Goal: Task Accomplishment & Management: Use online tool/utility

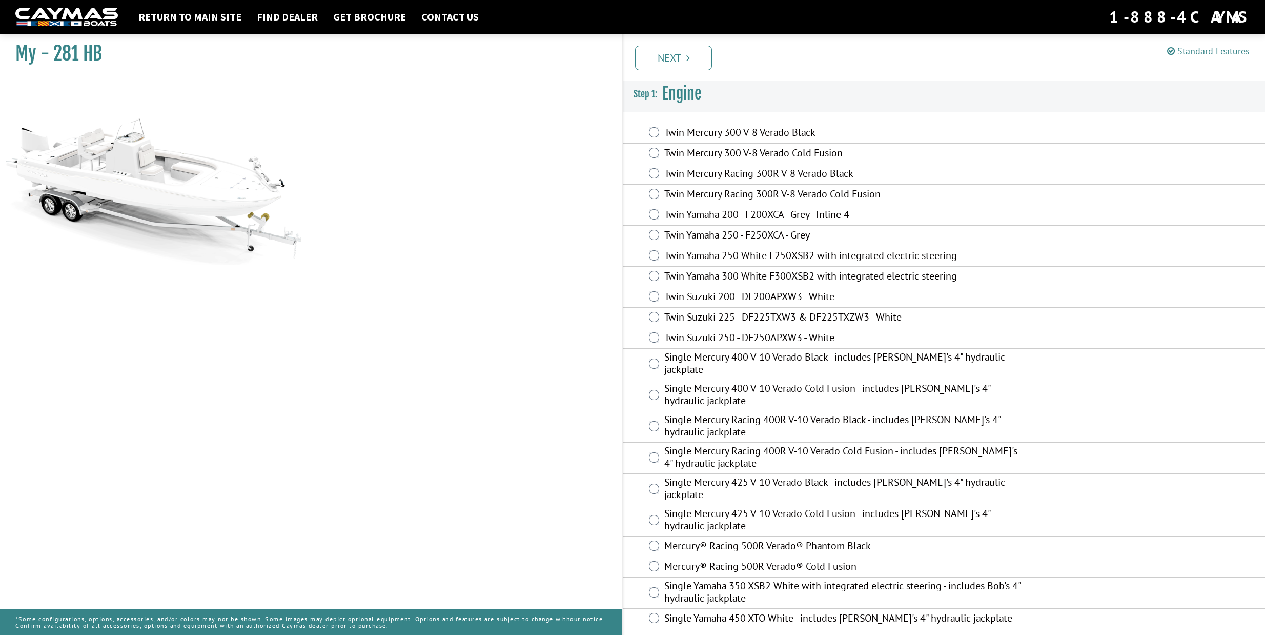
click at [661, 130] on div "Twin Mercury 300 V-8 Verado Black" at bounding box center [944, 133] width 642 height 21
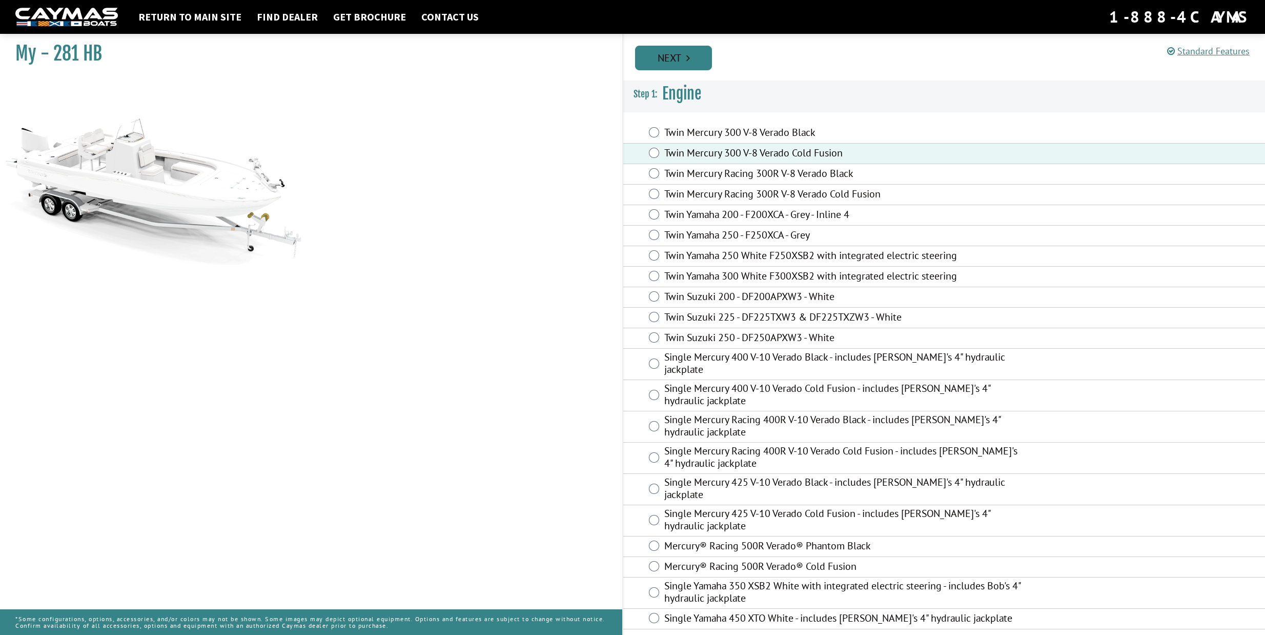
click at [683, 60] on link "Next" at bounding box center [673, 58] width 77 height 25
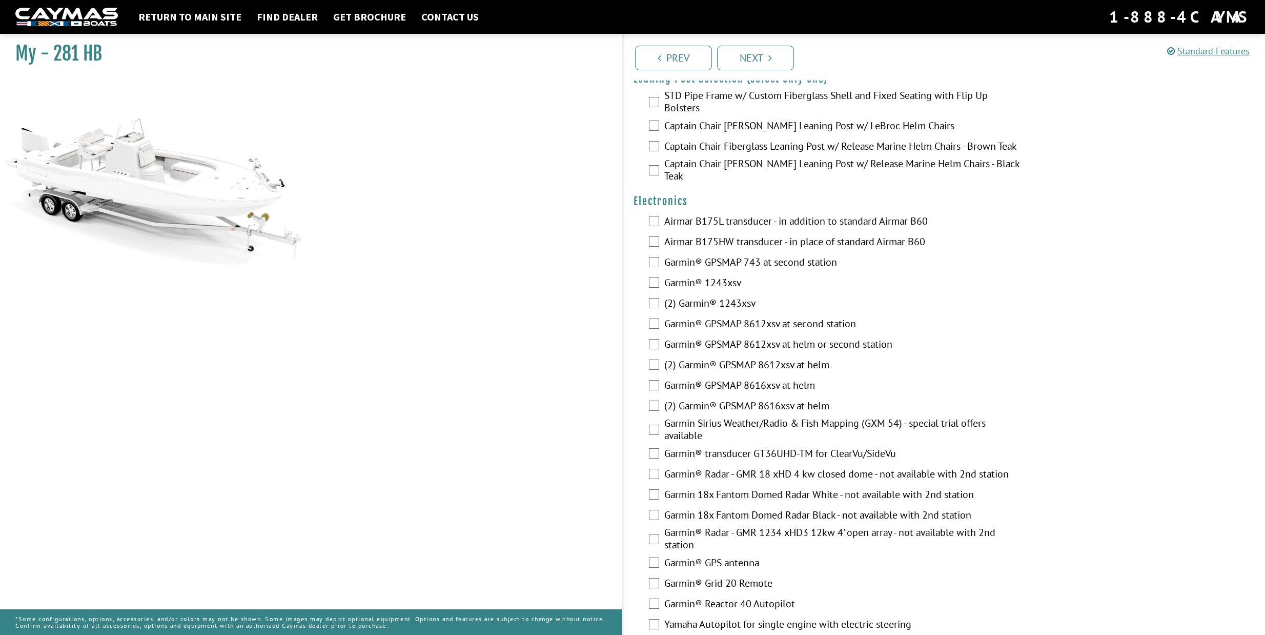
scroll to position [2314, 0]
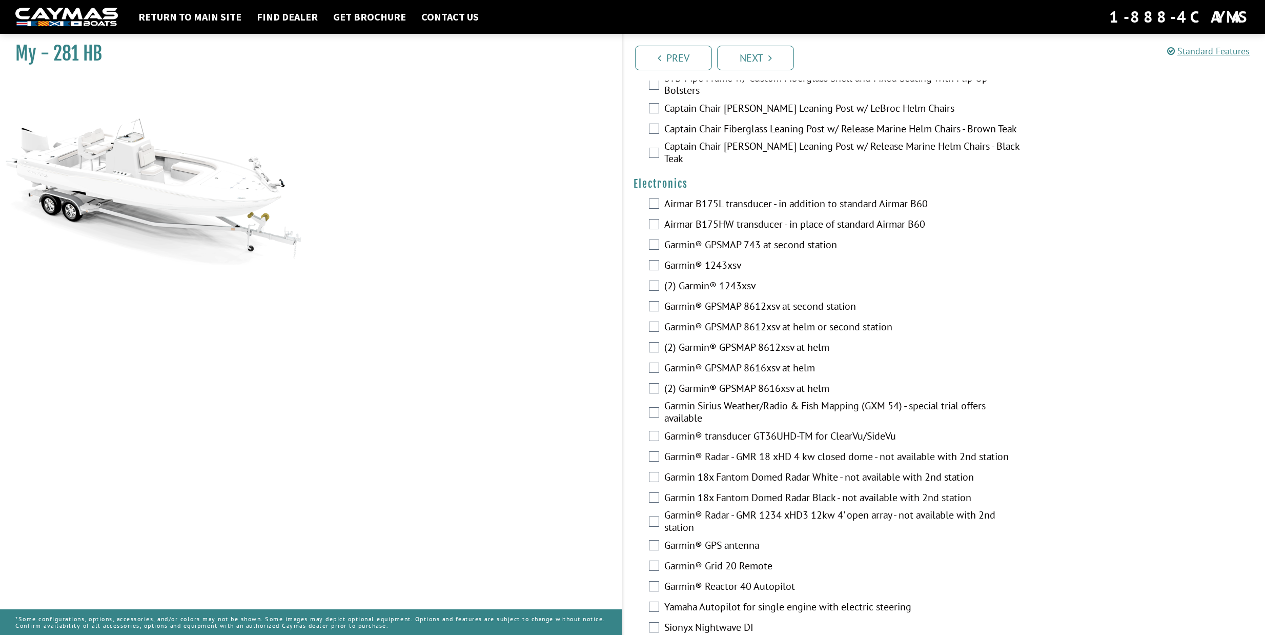
click at [660, 345] on div "(2) Garmin® GPSMAP 8612xsv at helm" at bounding box center [944, 348] width 642 height 21
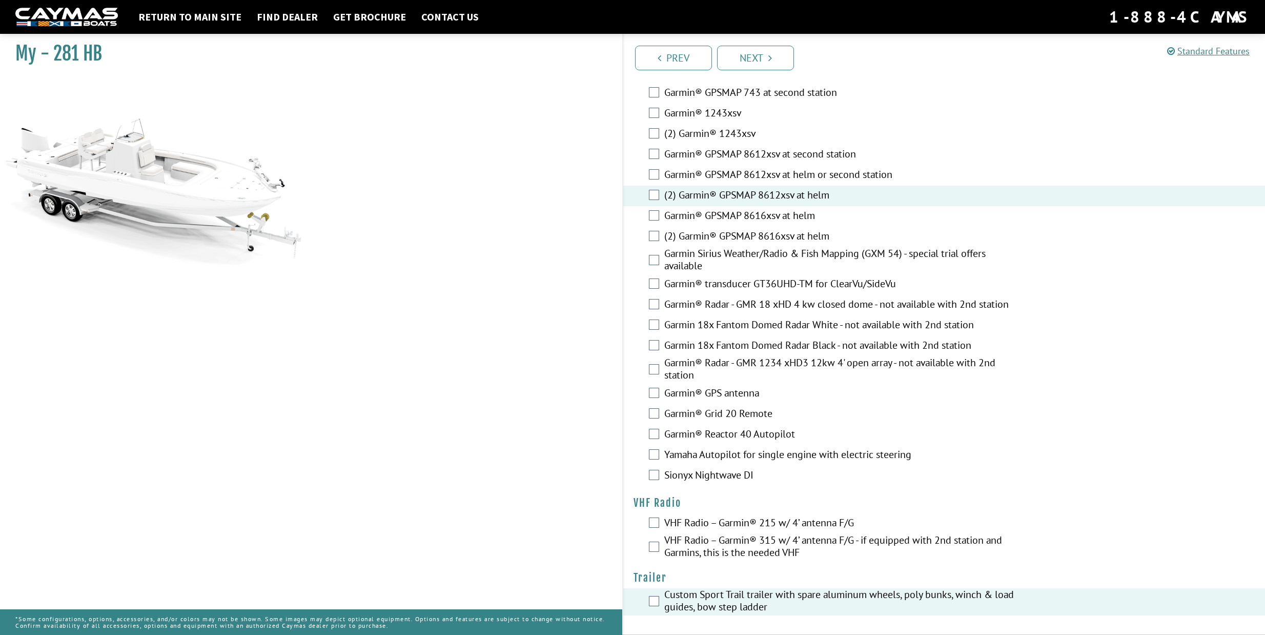
scroll to position [2466, 0]
click at [784, 61] on link "Next" at bounding box center [755, 58] width 77 height 25
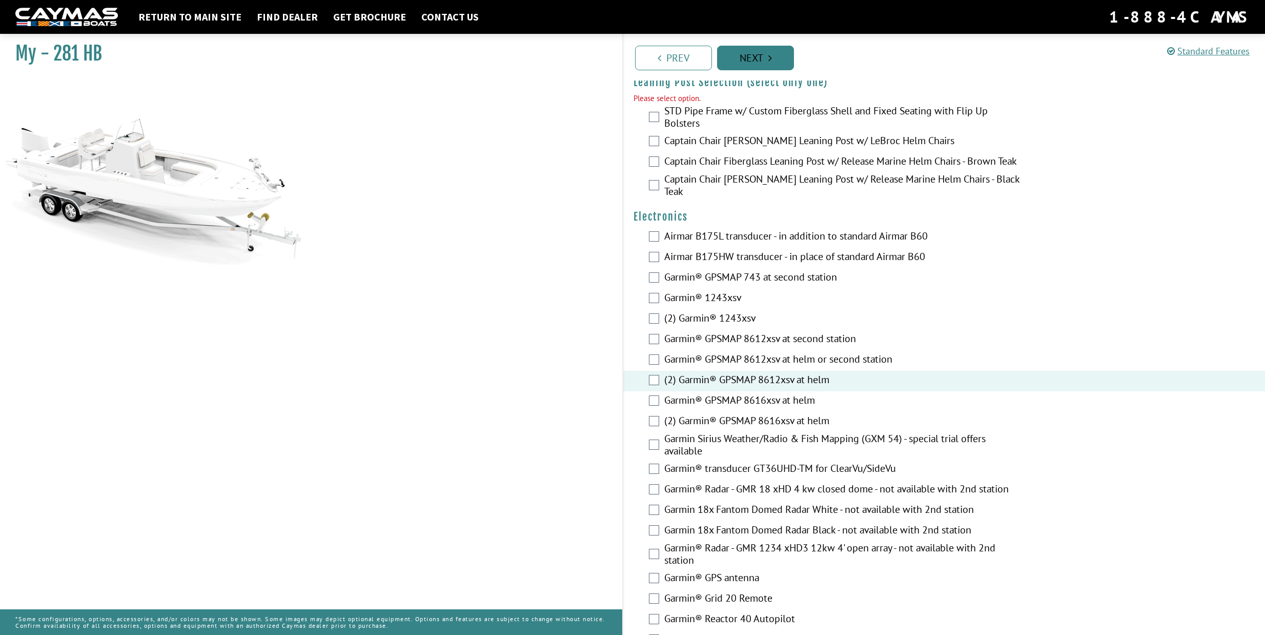
scroll to position [2283, 0]
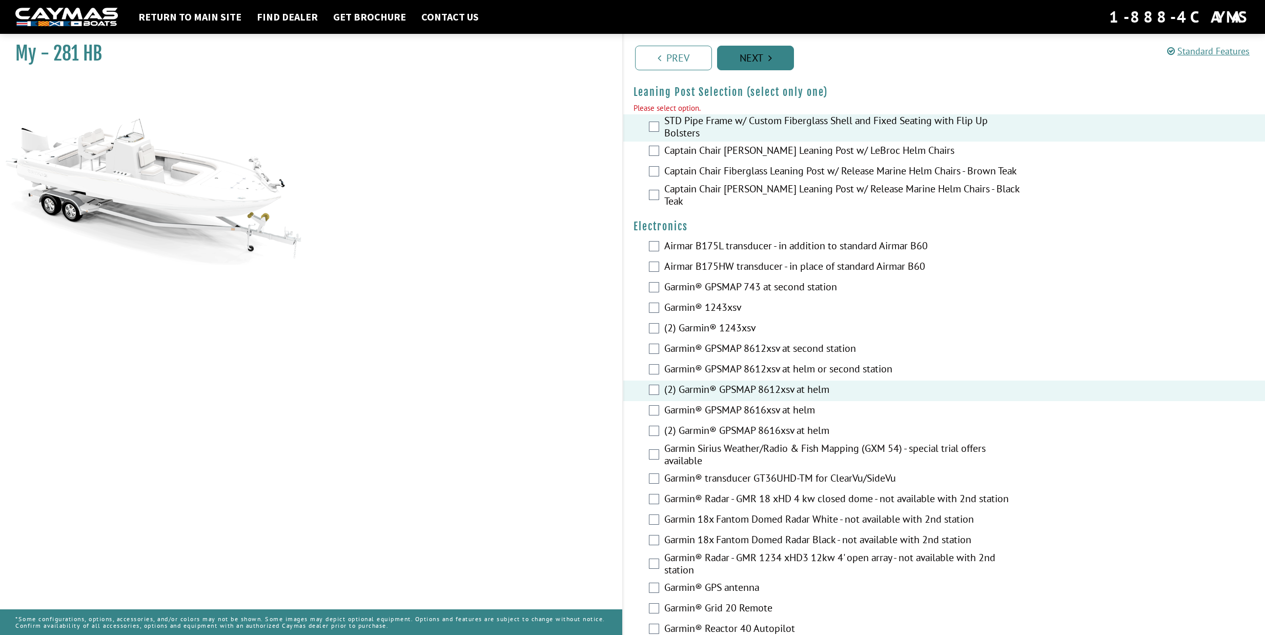
click at [771, 51] on link "Next" at bounding box center [755, 58] width 77 height 25
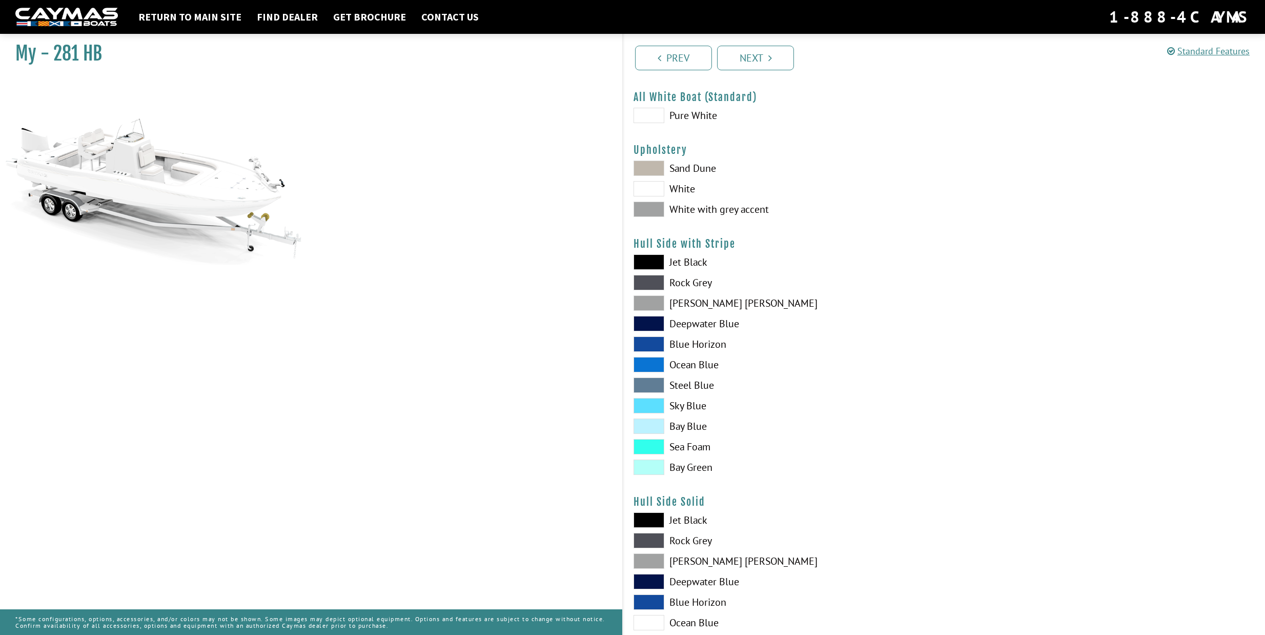
scroll to position [67, 0]
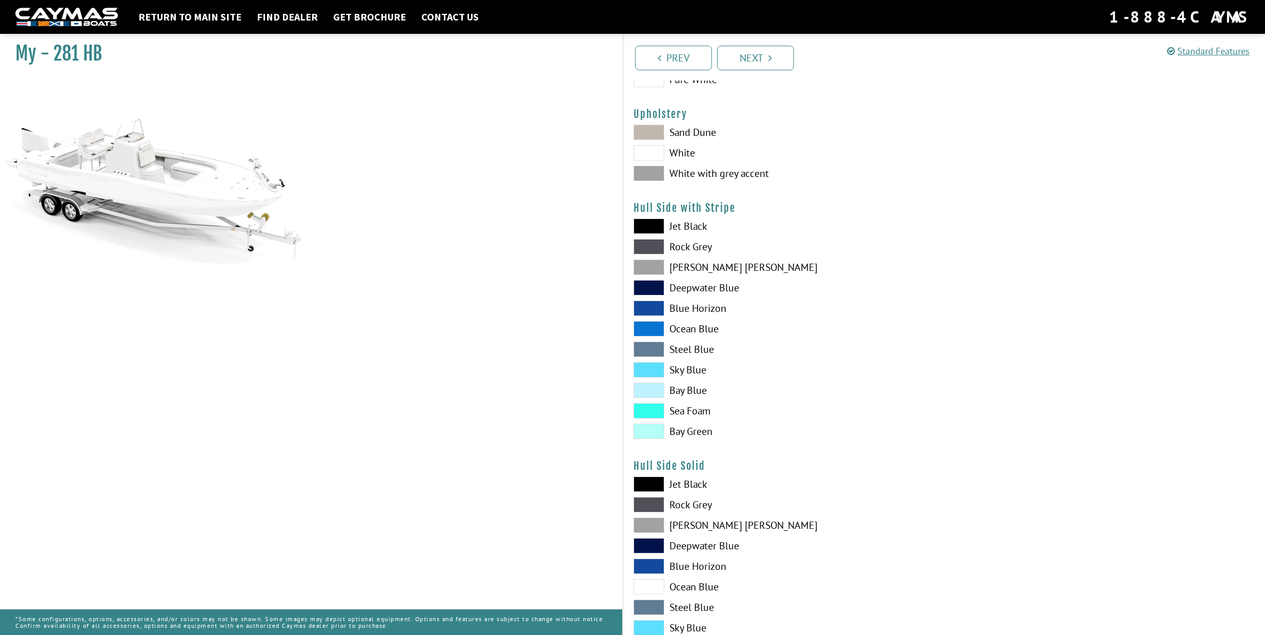
click at [656, 390] on span at bounding box center [649, 389] width 31 height 15
click at [659, 149] on span at bounding box center [649, 152] width 31 height 15
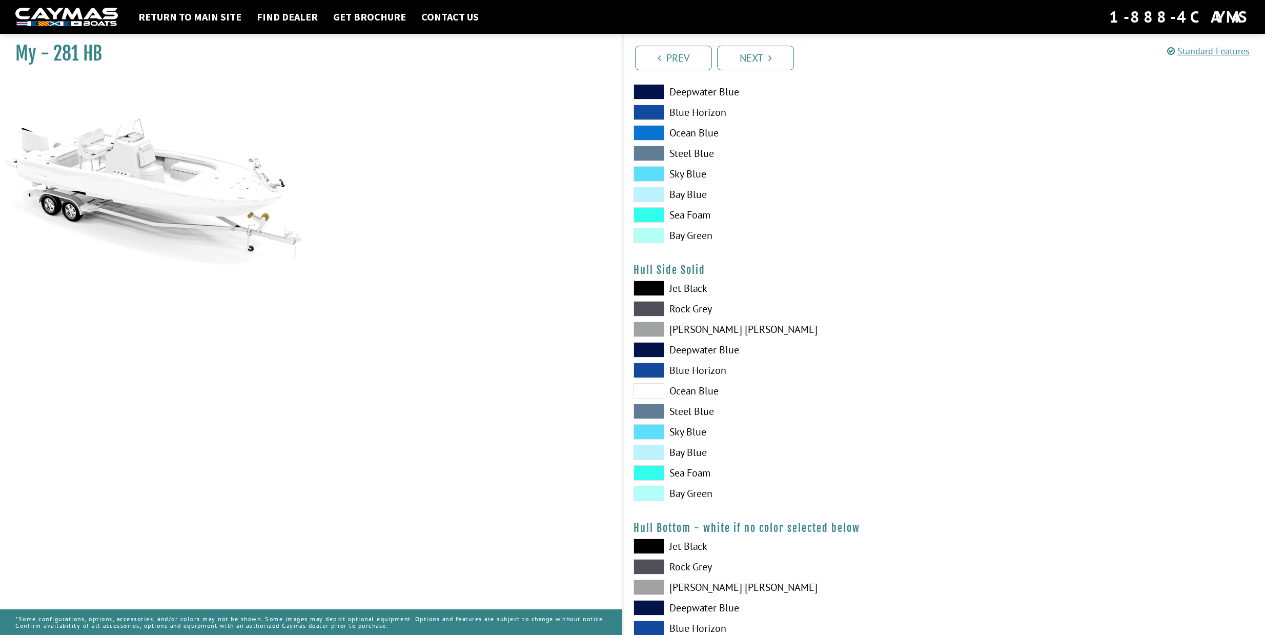
scroll to position [271, 0]
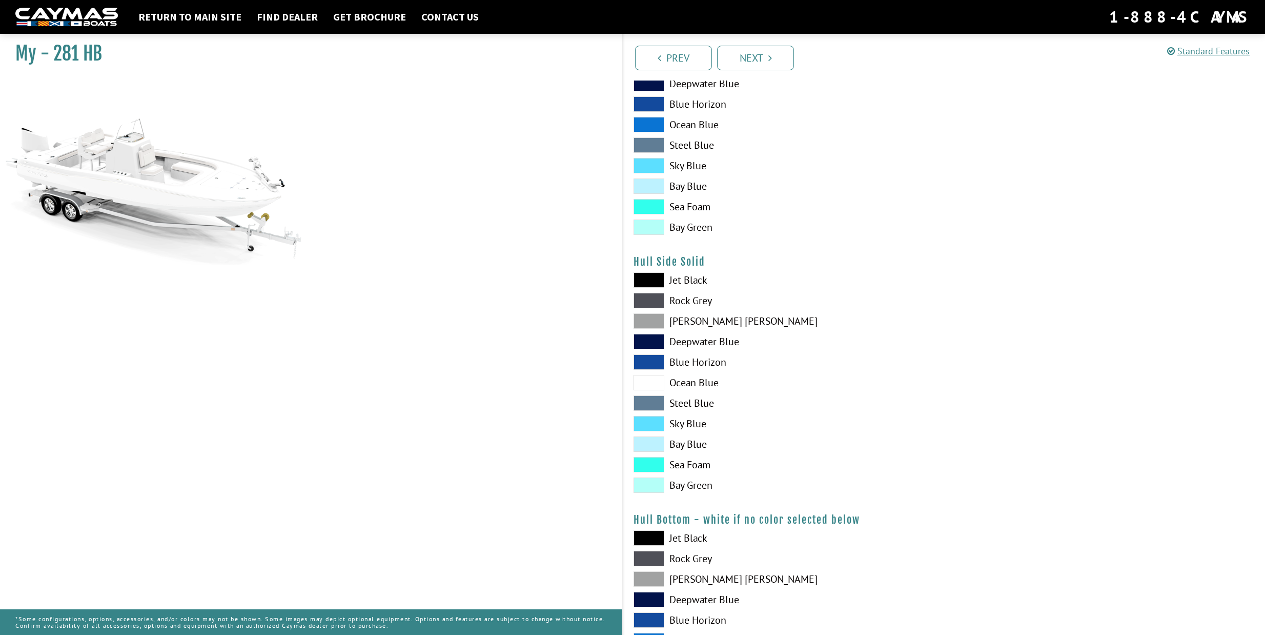
click at [657, 442] on span at bounding box center [649, 443] width 31 height 15
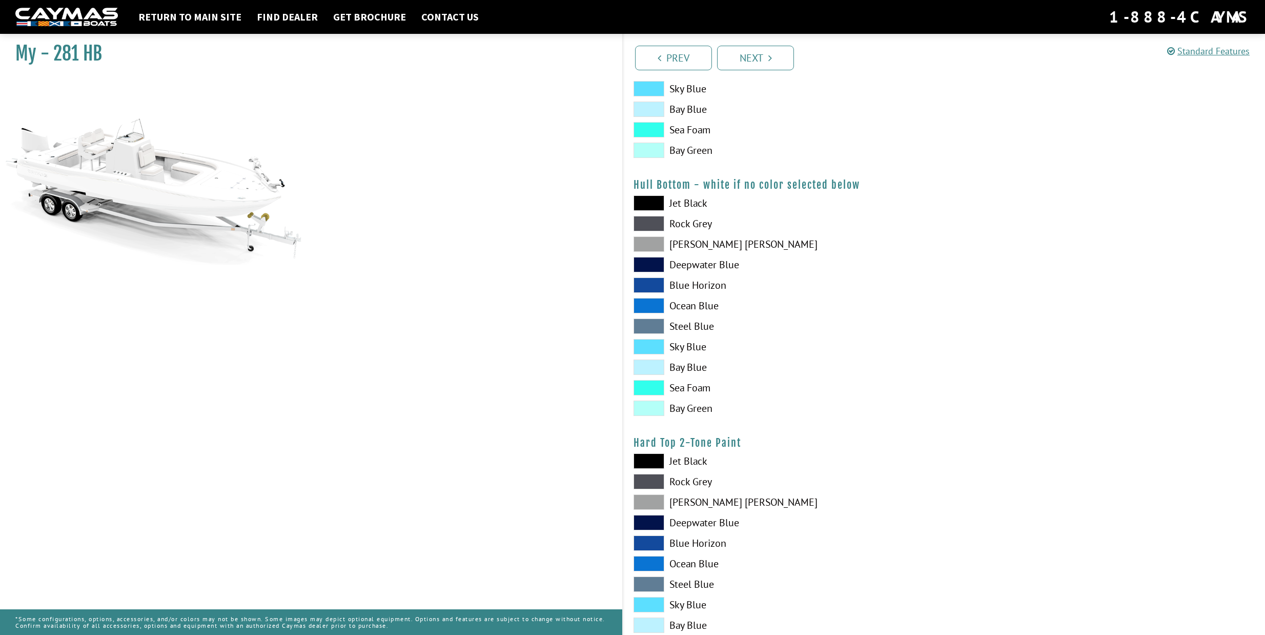
scroll to position [611, 0]
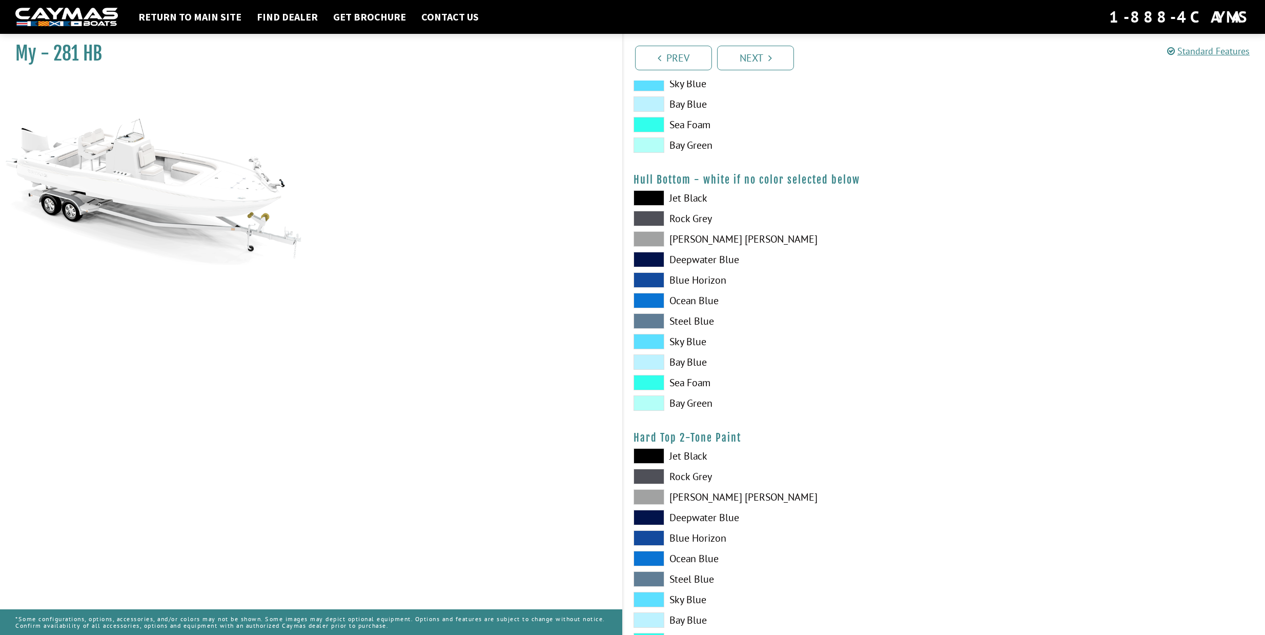
click at [654, 361] on span at bounding box center [649, 361] width 31 height 15
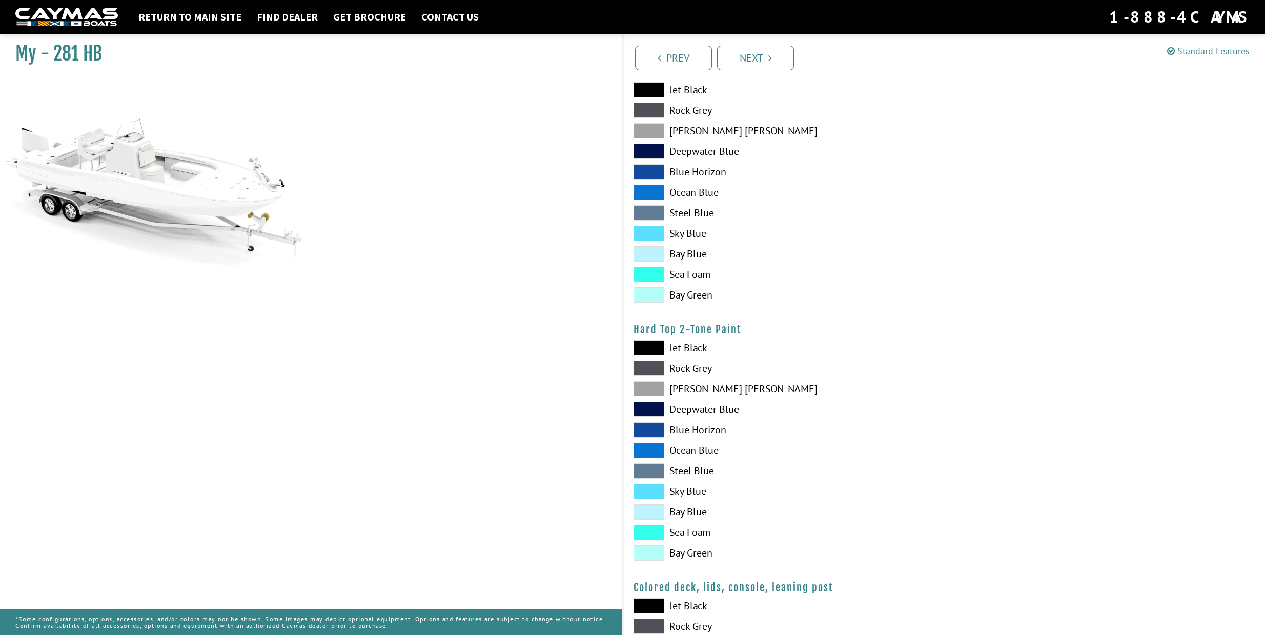
scroll to position [779, 0]
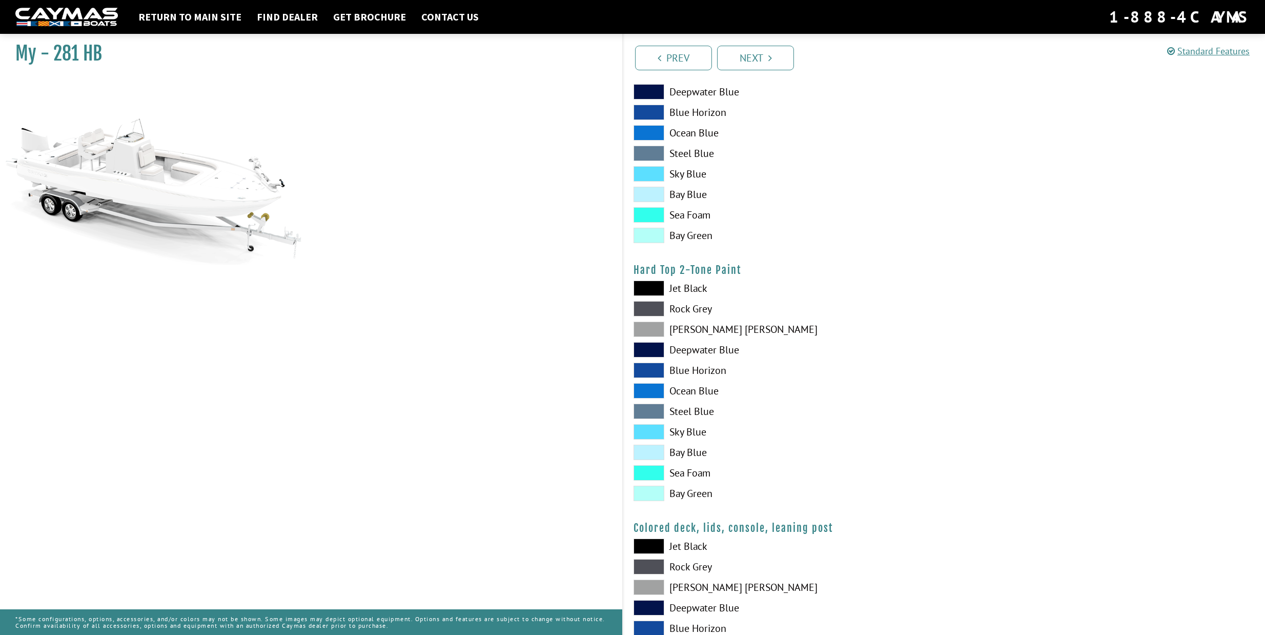
click at [652, 453] on span at bounding box center [649, 451] width 31 height 15
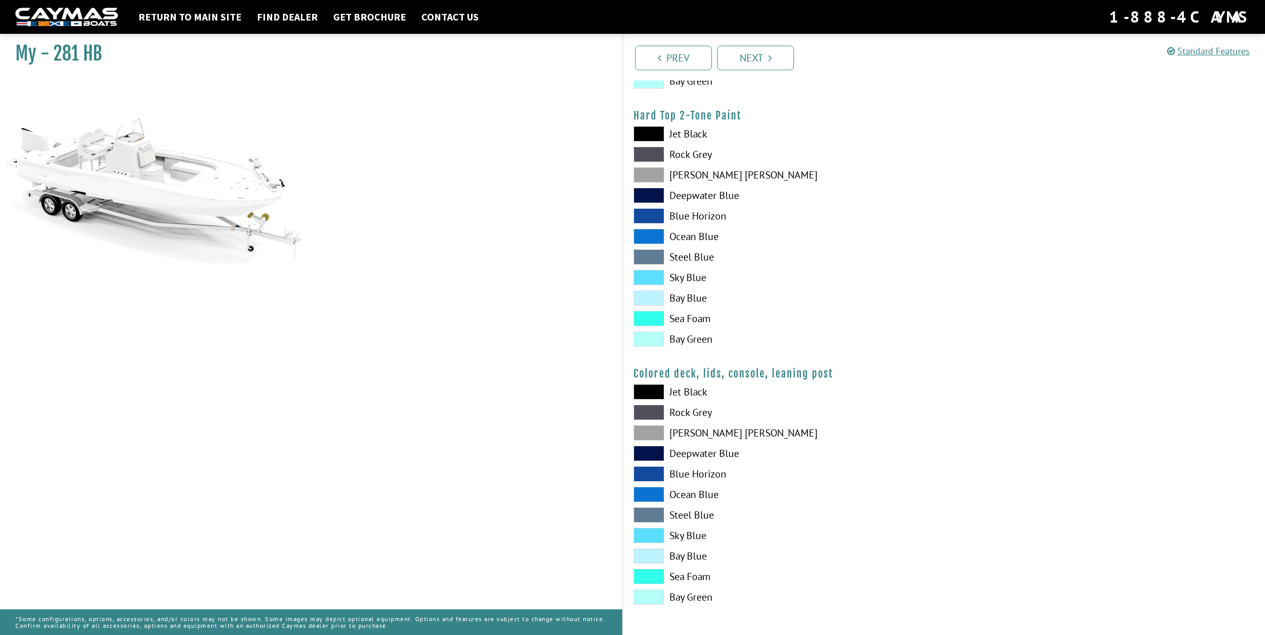
scroll to position [933, 0]
click at [663, 558] on span at bounding box center [649, 555] width 31 height 15
click at [757, 75] on div "Prev Next" at bounding box center [943, 57] width 643 height 47
click at [758, 59] on link "Next" at bounding box center [755, 58] width 77 height 25
